Goal: Check status: Check status

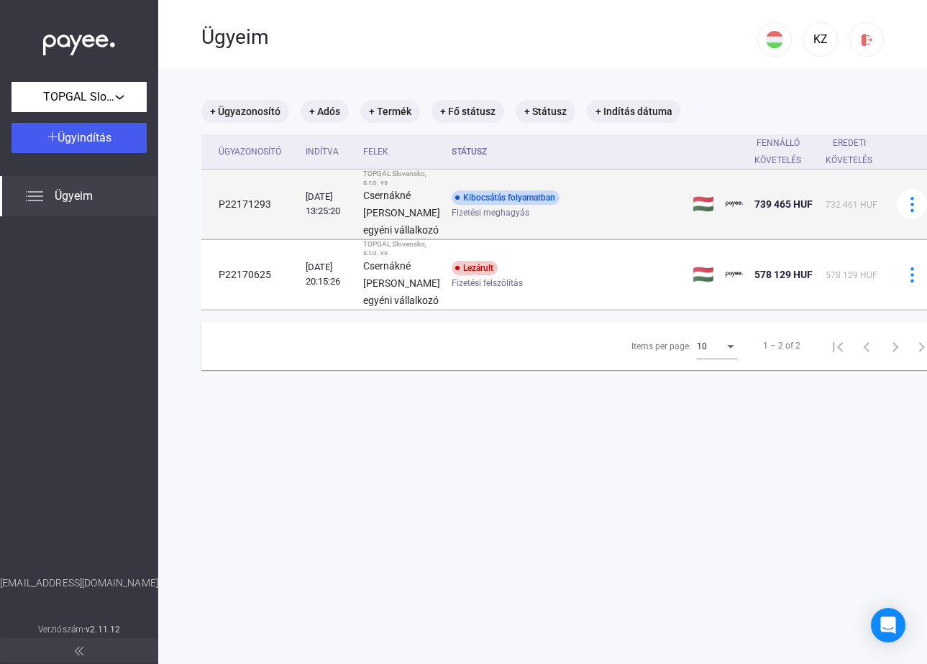
click at [476, 204] on td "Kibocsátás folyamatban Fizetési meghagyás" at bounding box center [566, 205] width 241 height 70
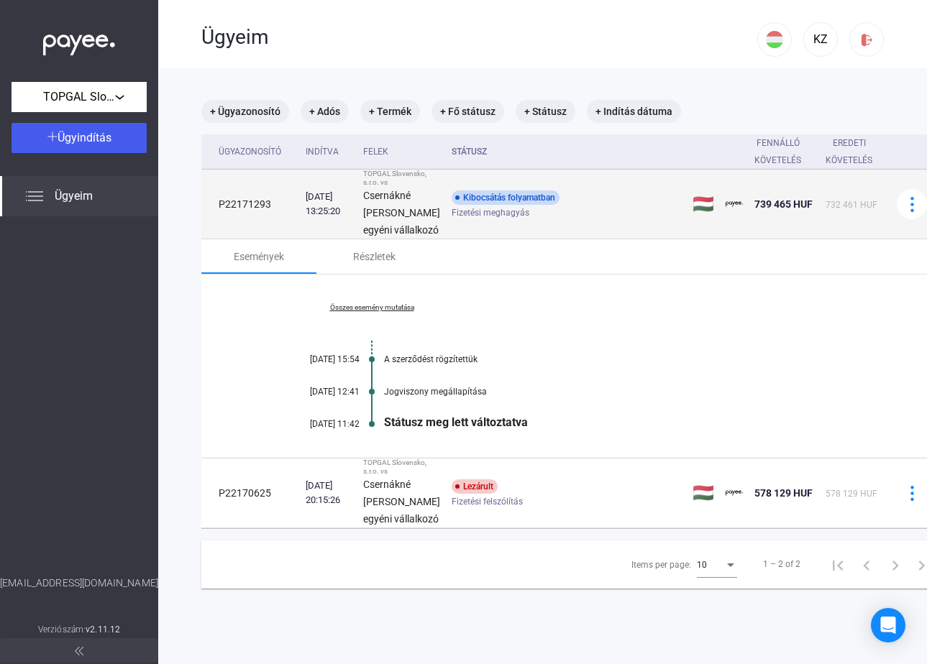
click at [476, 205] on div "Kibocsátás folyamatban" at bounding box center [505, 197] width 108 height 14
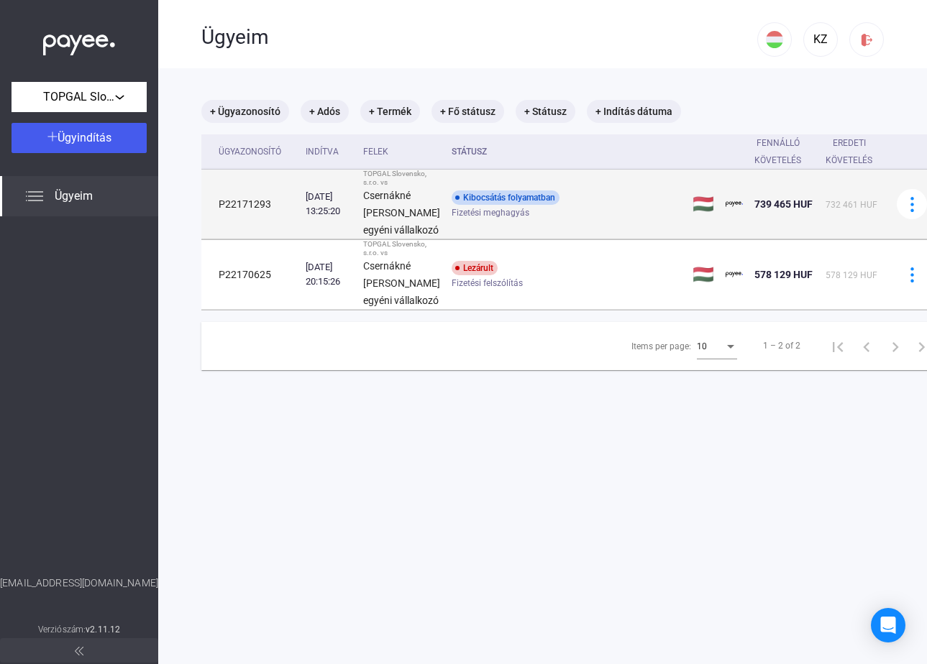
click at [473, 203] on td "Kibocsátás folyamatban Fizetési meghagyás" at bounding box center [566, 205] width 241 height 70
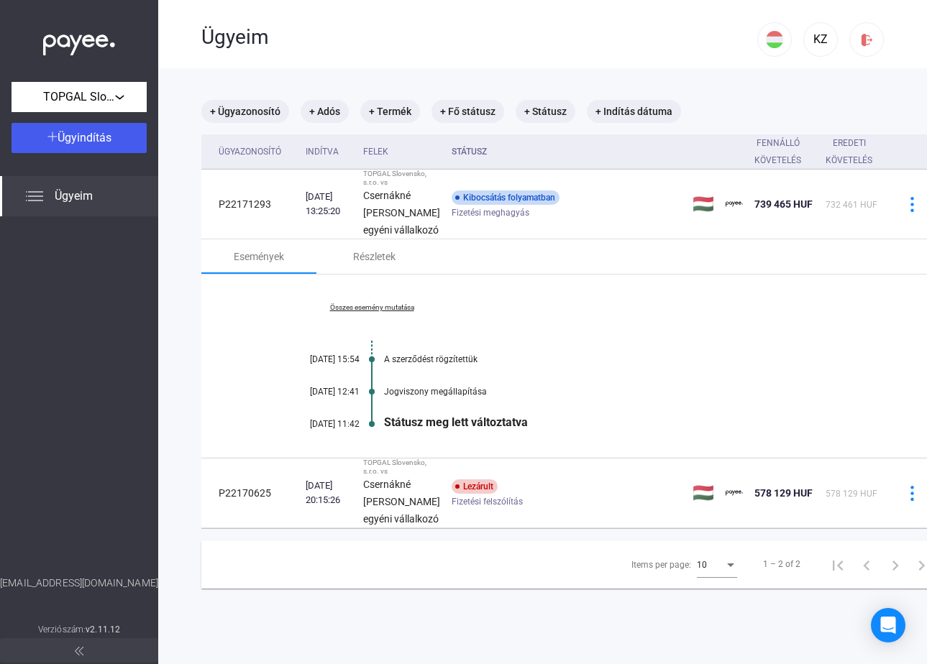
click at [331, 429] on div "[DATE] 11:42" at bounding box center [316, 424] width 86 height 10
click at [329, 429] on div "[DATE] 11:42" at bounding box center [316, 424] width 86 height 10
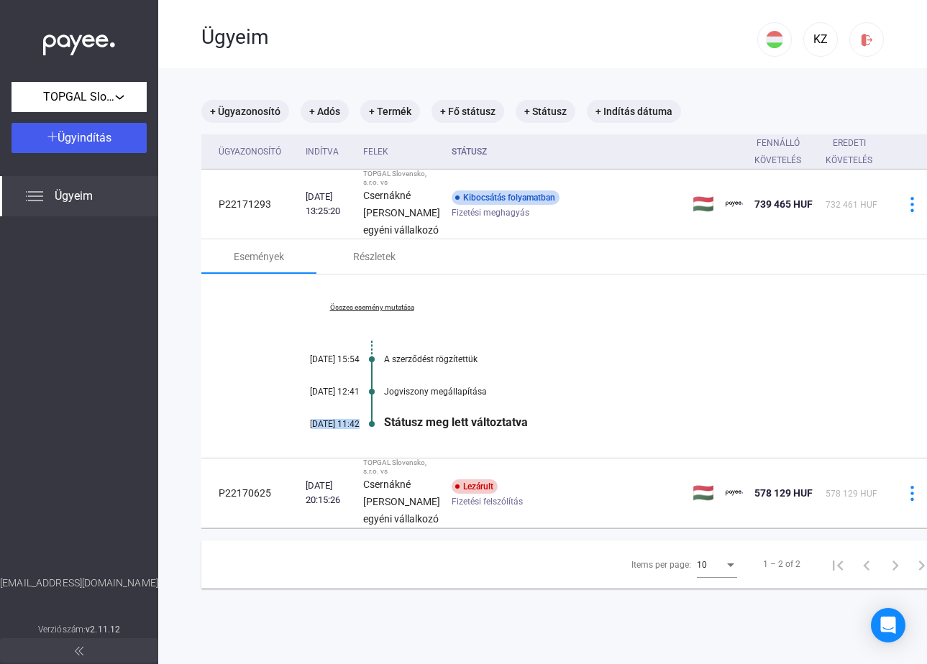
click at [329, 429] on div "[DATE] 11:42" at bounding box center [316, 424] width 86 height 10
click at [395, 397] on div "Jogviszony megállapítása" at bounding box center [628, 392] width 488 height 10
click at [324, 442] on div "Összes esemény mutatása [DATE] 15:54 A szerződést rögzítettük [DATE] 12:41 Jogv…" at bounding box center [572, 366] width 743 height 183
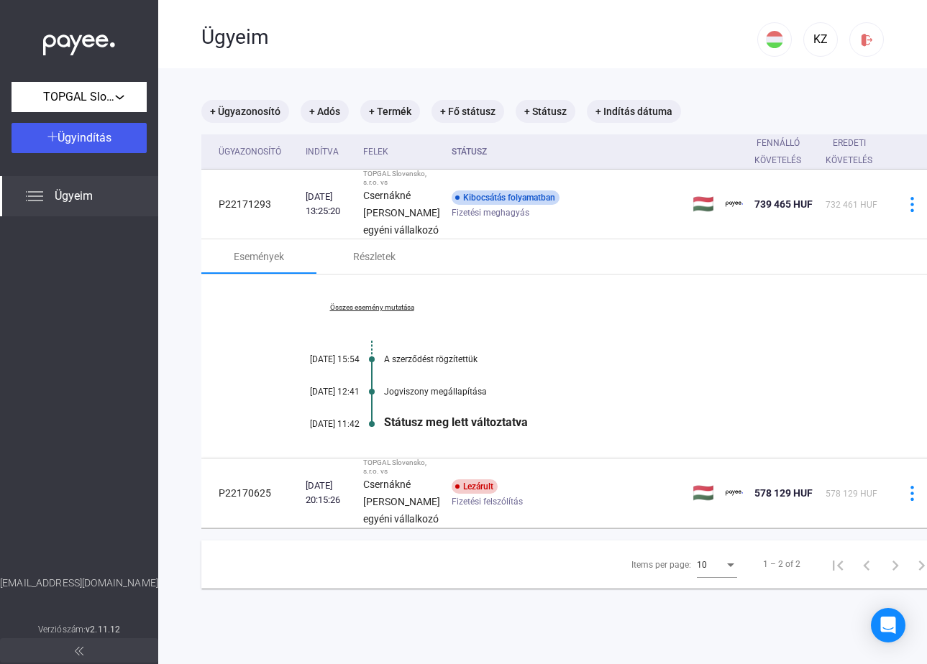
click at [336, 458] on div "Összes esemény mutatása [DATE] 15:54 A szerződést rögzítettük [DATE] 12:41 Jogv…" at bounding box center [572, 366] width 743 height 183
click at [370, 344] on div "Összes esemény mutatása [DATE] 15:54 A szerződést rögzítettük [DATE] 12:41 Jogv…" at bounding box center [572, 366] width 743 height 183
click at [370, 312] on link "Összes esemény mutatása" at bounding box center [371, 307] width 197 height 9
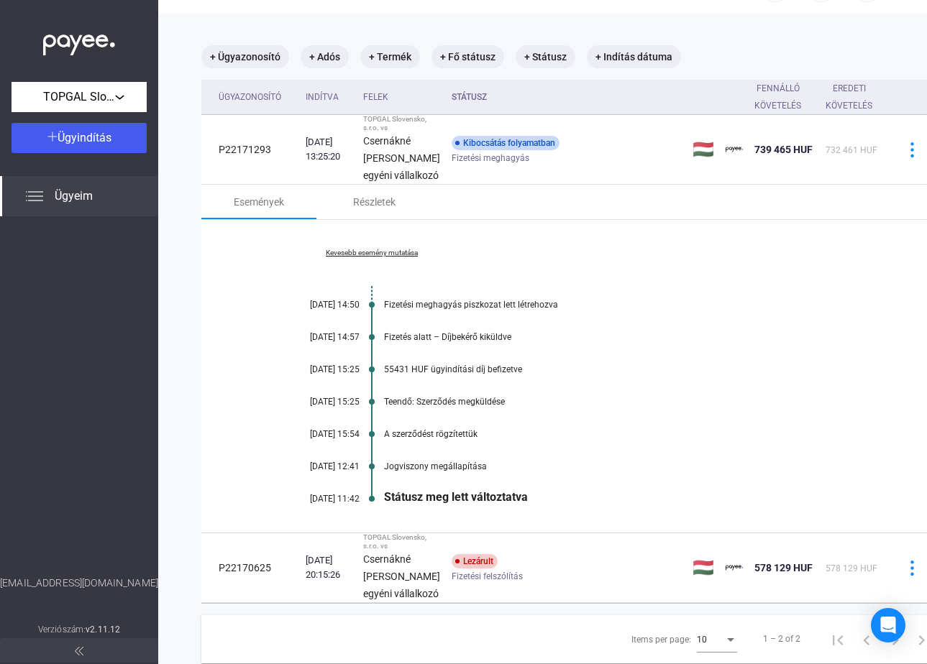
scroll to position [65, 0]
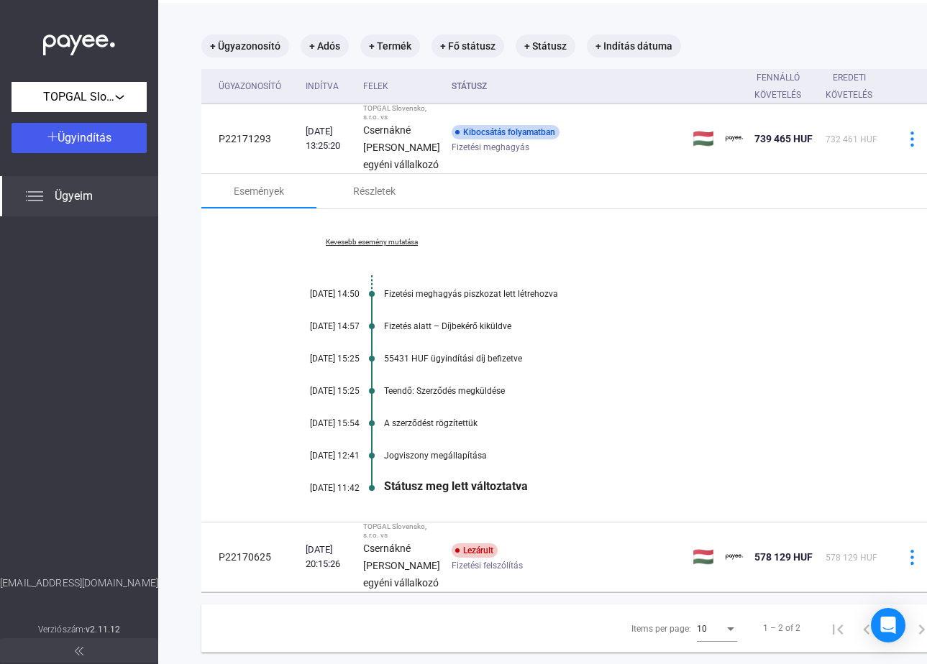
click at [467, 396] on div "Teendő: Szerződés megküldése" at bounding box center [628, 391] width 488 height 10
click at [480, 299] on div "Fizetési meghagyás piszkozat lett létrehozva" at bounding box center [628, 294] width 488 height 10
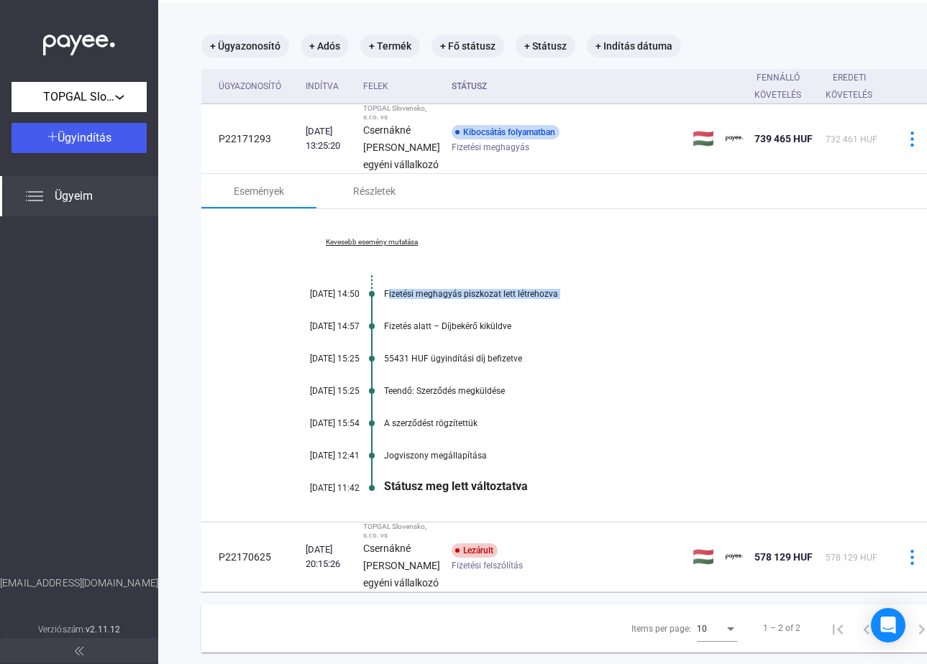
click at [480, 299] on div "Fizetési meghagyás piszkozat lett létrehozva" at bounding box center [628, 294] width 488 height 10
click at [474, 331] on div "Fizetés alatt – Díjbekérő kiküldve" at bounding box center [628, 326] width 488 height 10
click at [377, 200] on div "Részletek" at bounding box center [374, 191] width 42 height 17
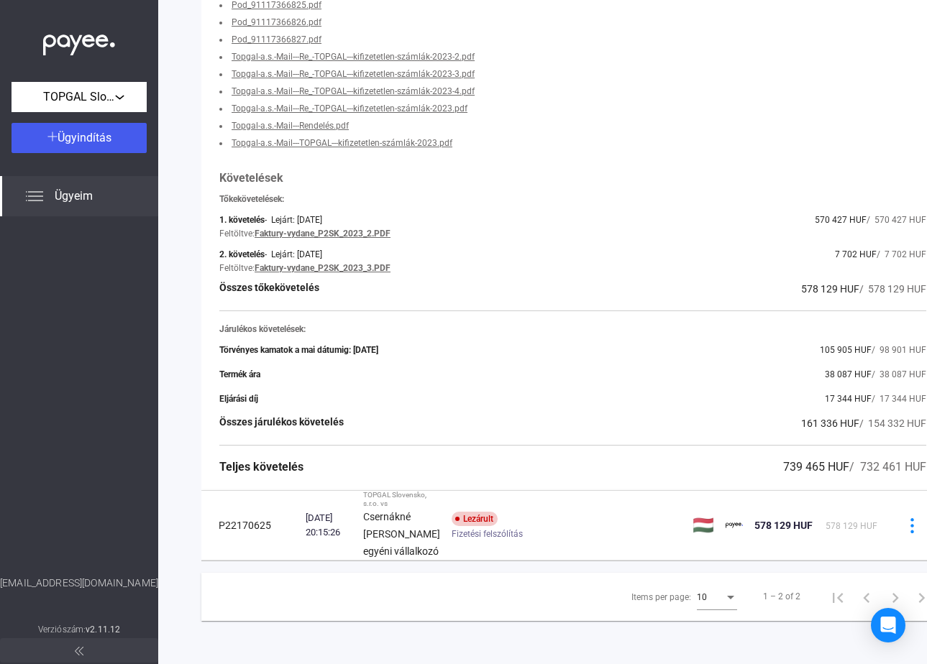
scroll to position [0, 0]
